Goal: Go to known website: Access a specific website the user already knows

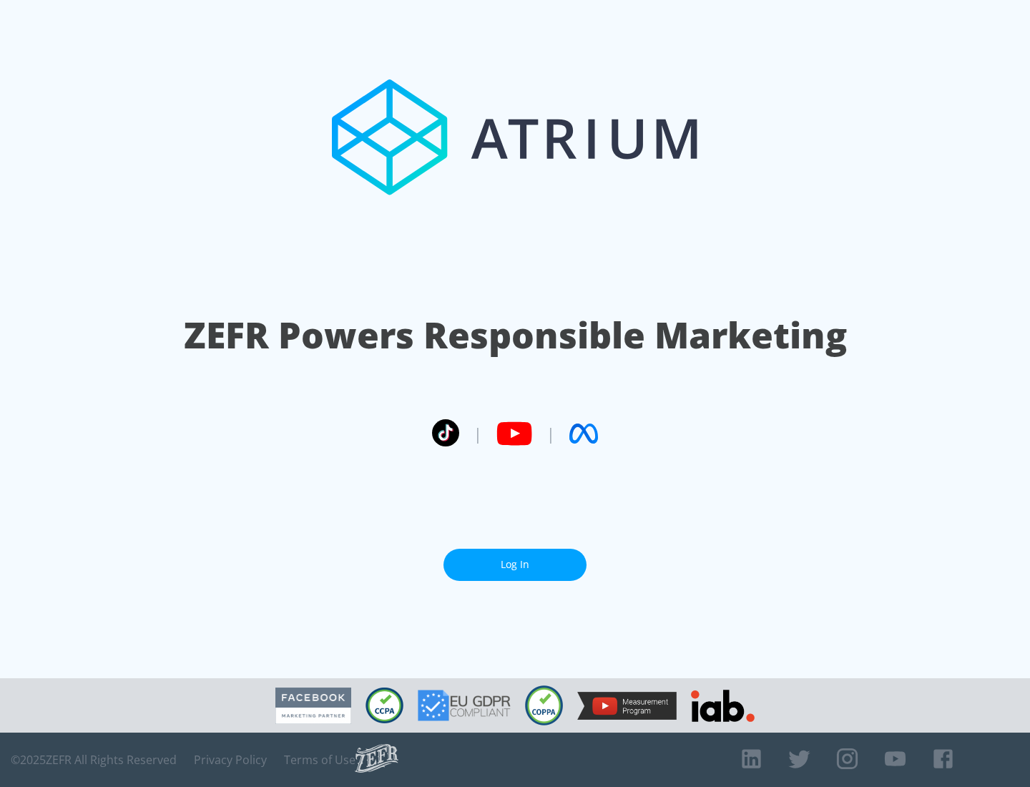
click at [515, 564] on link "Log In" at bounding box center [514, 565] width 143 height 32
